Goal: Task Accomplishment & Management: Manage account settings

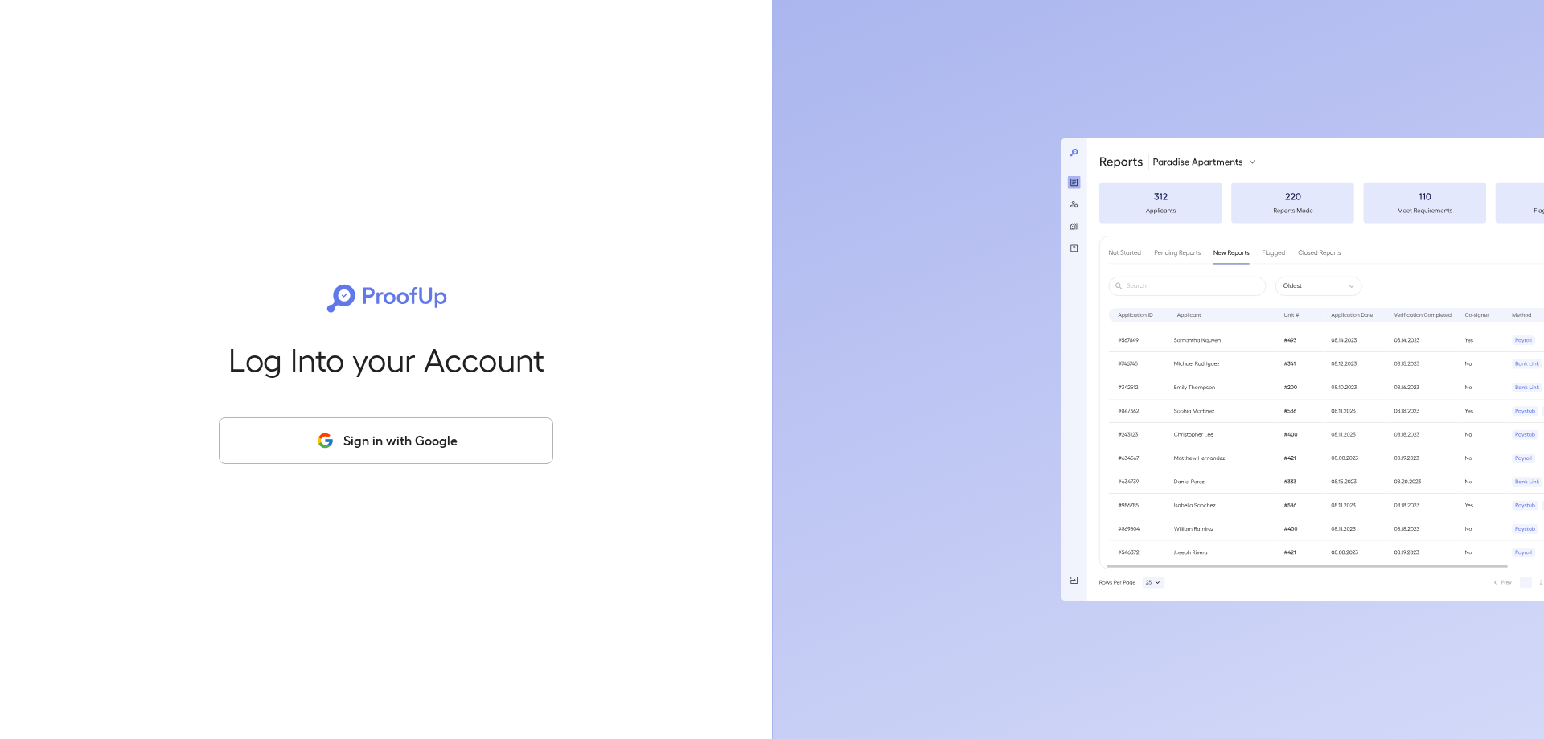
click at [349, 450] on button "Sign in with Google" at bounding box center [386, 440] width 335 height 47
click at [348, 450] on button "Sign in with Google" at bounding box center [386, 440] width 335 height 47
click at [366, 446] on button "Sign in with Google" at bounding box center [386, 440] width 335 height 47
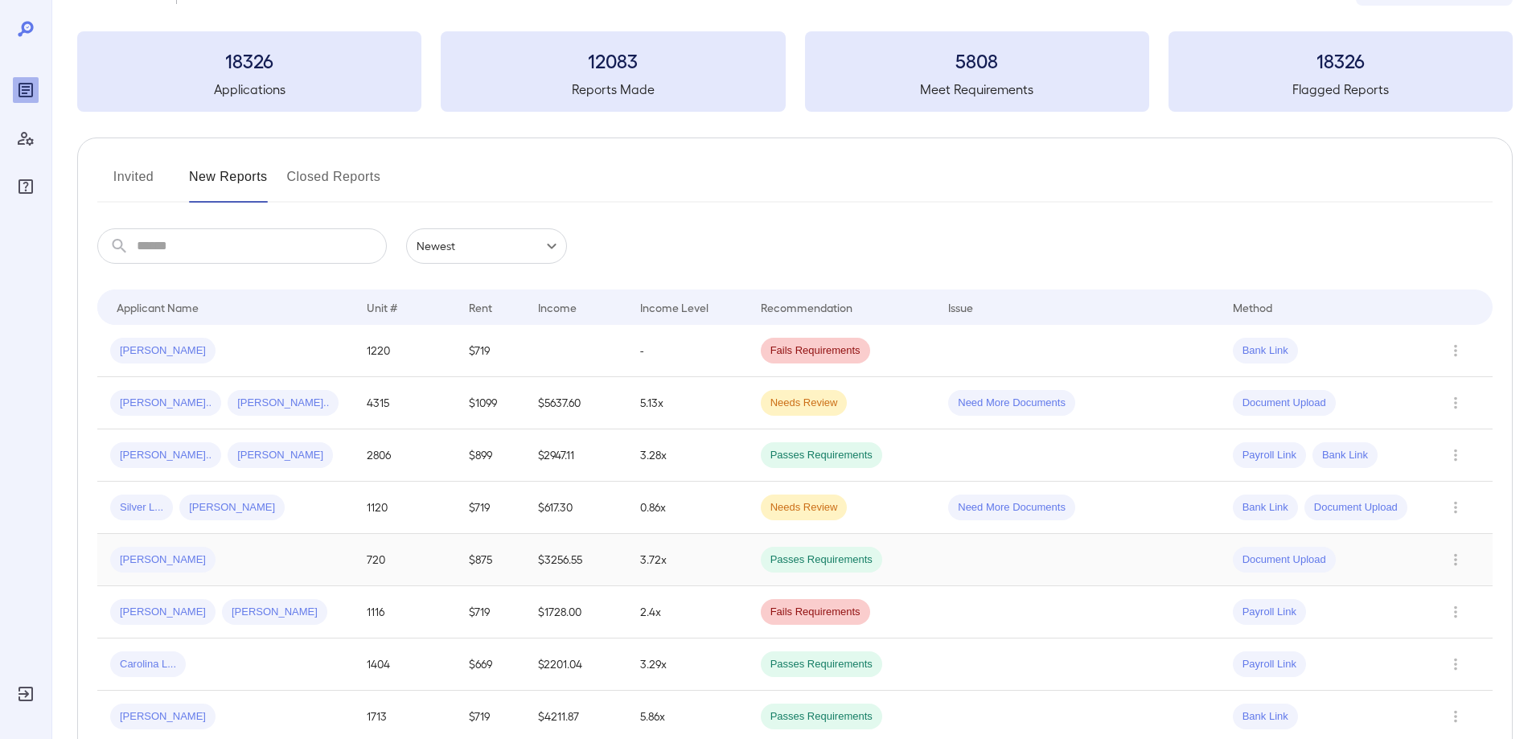
scroll to position [80, 0]
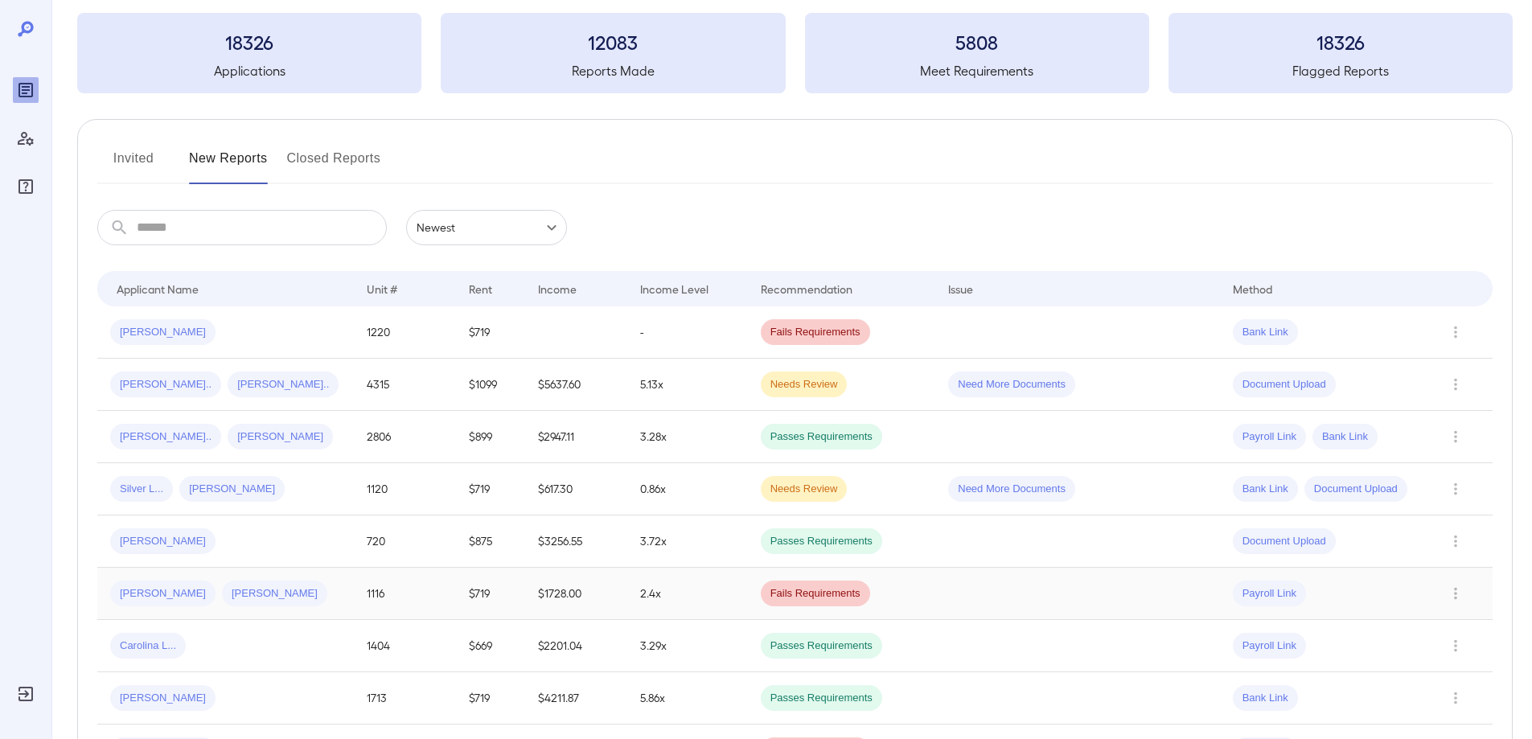
click at [249, 594] on span "[PERSON_NAME]" at bounding box center [274, 593] width 105 height 15
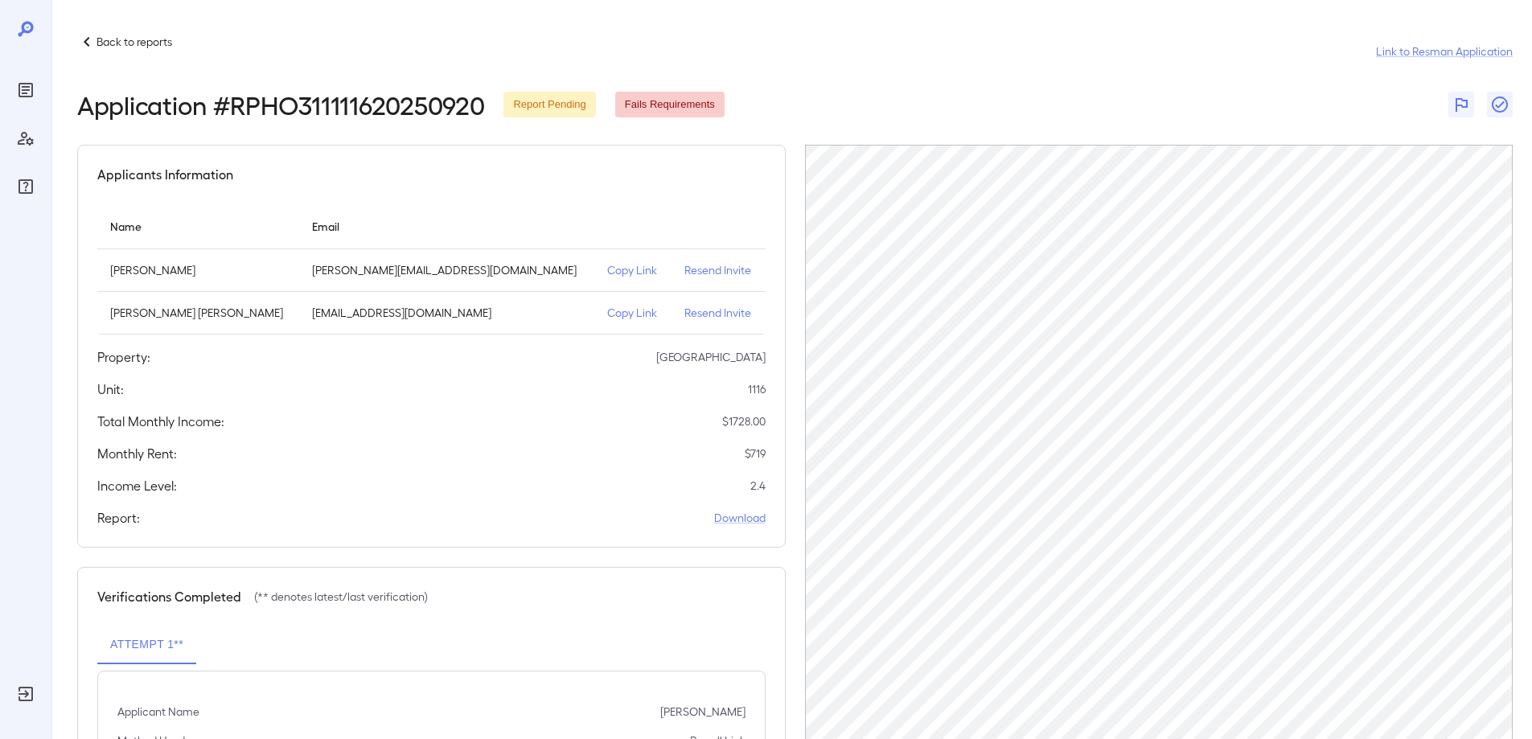
click at [691, 273] on p "Resend Invite" at bounding box center [718, 270] width 68 height 16
click at [689, 313] on p "Resend Invite" at bounding box center [718, 313] width 68 height 16
